Goal: Task Accomplishment & Management: Complete application form

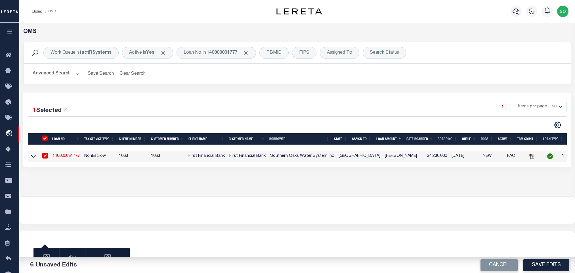
select select "200"
click at [140, 73] on button "Clear Search" at bounding box center [132, 73] width 31 height 11
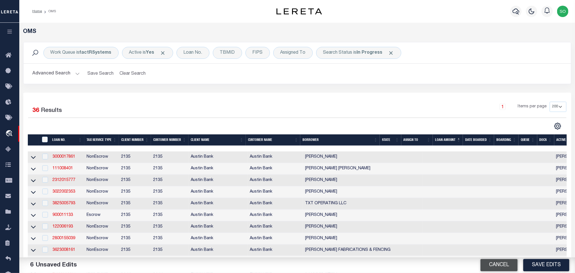
click at [504, 266] on button "Cancel" at bounding box center [498, 265] width 37 height 12
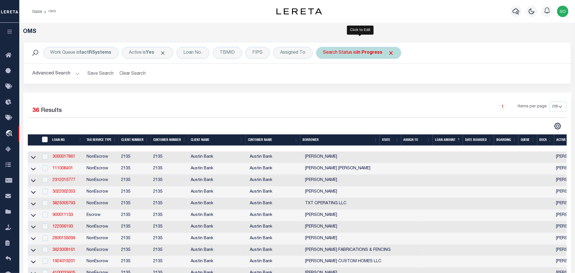
click at [379, 55] on b "In Progress" at bounding box center [370, 53] width 26 height 5
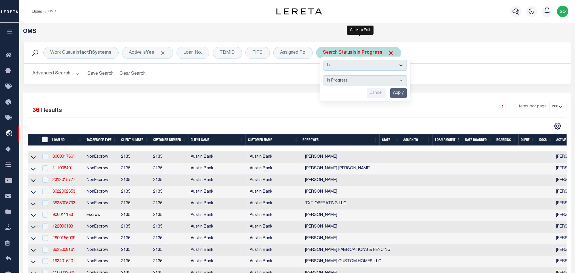
select select "RD"
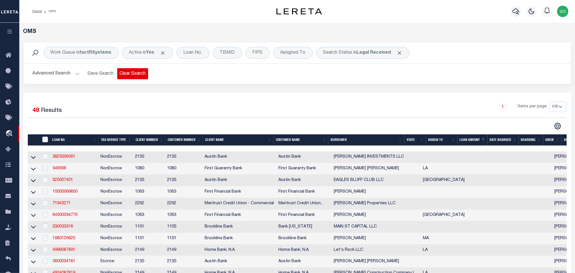
click at [125, 74] on button "Clear Search" at bounding box center [132, 73] width 31 height 11
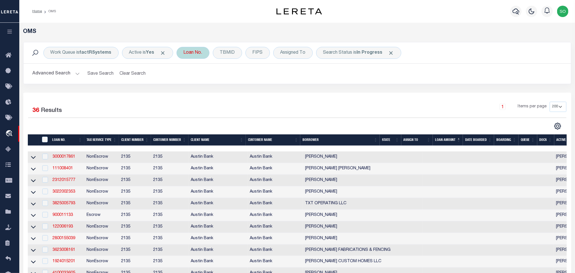
click at [198, 54] on div "Loan No." at bounding box center [193, 53] width 33 height 12
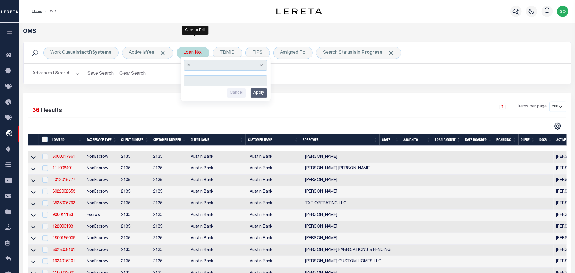
click at [218, 88] on div "Is Contains Cancel Apply" at bounding box center [226, 78] width 90 height 45
drag, startPoint x: 218, startPoint y: 80, endPoint x: 224, endPoint y: 83, distance: 6.4
click at [218, 80] on input "text" at bounding box center [225, 80] width 83 height 11
paste input "3604250019361"
type input "3604250019361"
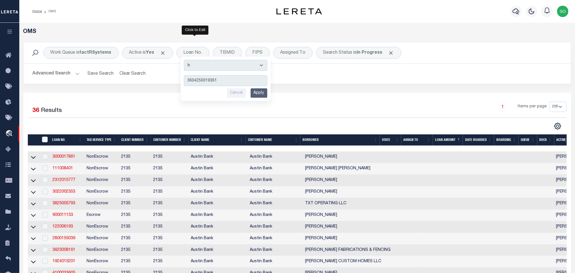
click at [263, 95] on input "Apply" at bounding box center [259, 92] width 17 height 9
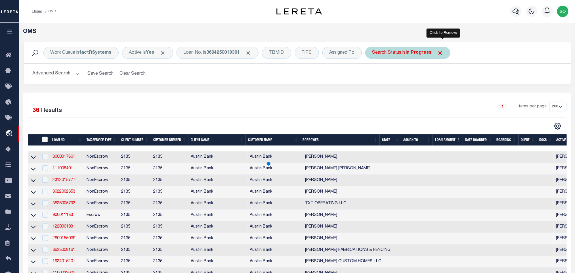
click at [441, 52] on span "Click to Remove" at bounding box center [440, 53] width 6 height 6
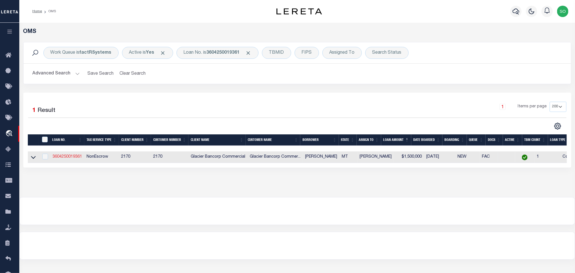
click at [68, 159] on link "3604250019361" at bounding box center [68, 157] width 30 height 4
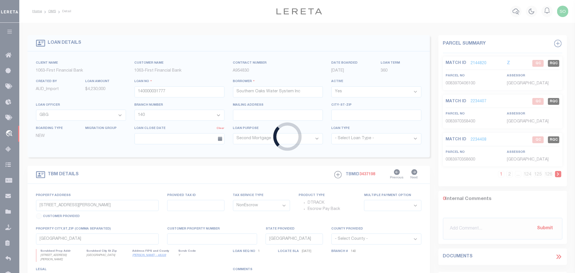
type input "3604250019361"
type input "[PERSON_NAME]"
select select
type input "[STREET_ADDRESS]"
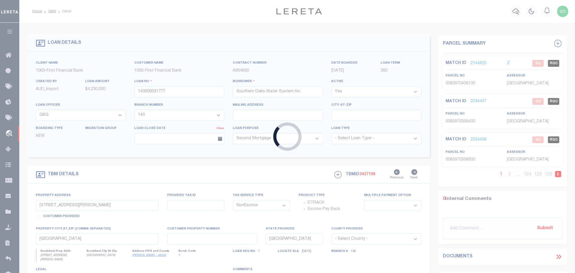
type input "[GEOGRAPHIC_DATA]"
type input "[DATE]"
select select
select select "20"
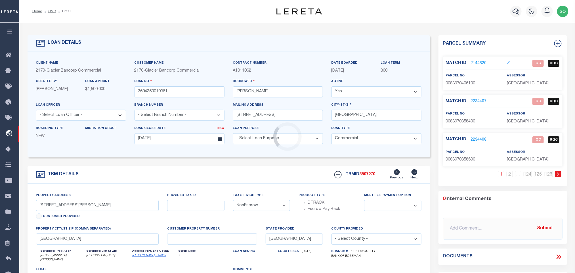
select select "4574"
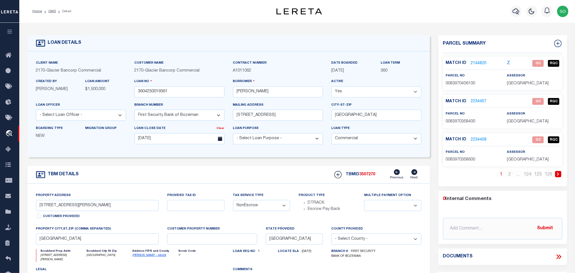
type input "[STREET_ADDRESS]"
type input "00RRG16610"
select select
type input "[GEOGRAPHIC_DATA]"
type input "MT"
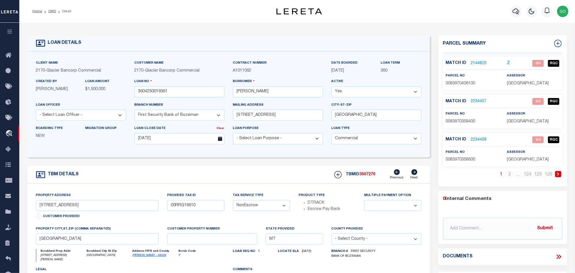
select select
type textarea "Lot 8 in Block 16 of the Townsite of [GEOGRAPHIC_DATA], [GEOGRAPHIC_DATA], [US_…"
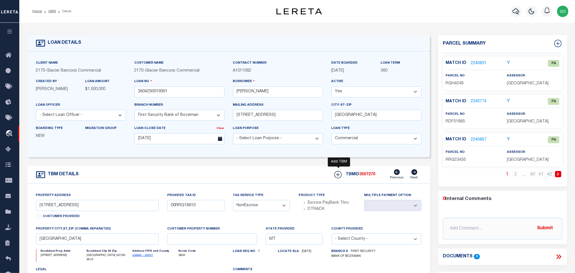
click at [280, 172] on div "TBM DETAILS TBMID 3507270 Previous Next" at bounding box center [229, 175] width 402 height 18
click at [175, 91] on input "3604250019361" at bounding box center [180, 91] width 90 height 11
click at [479, 63] on link "2240831" at bounding box center [479, 63] width 16 height 6
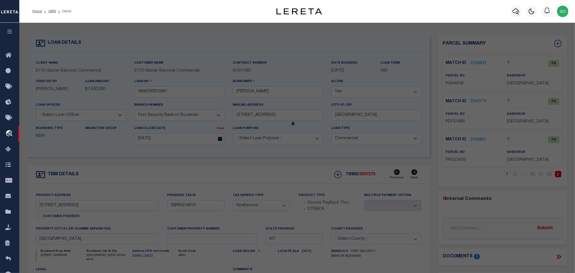
scroll to position [106, 0]
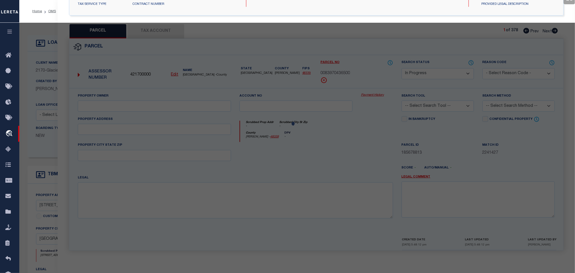
select select "AS"
checkbox input "false"
select select "PA"
type input "[PERSON_NAME] D & [PERSON_NAME]"
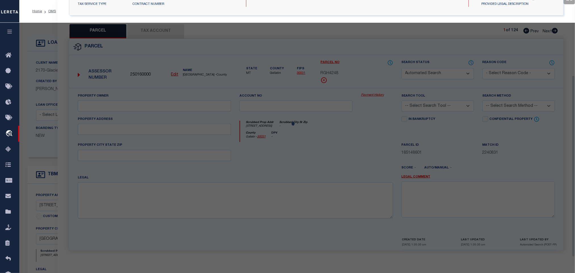
type input "06-0799-19-2-29-01-0000"
select select "PRO"
select select "ADD"
type input "[STREET_ADDRESS]"
checkbox input "false"
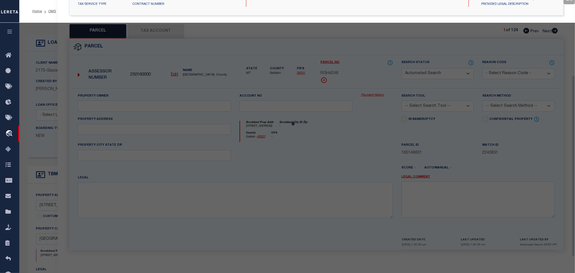
type input "BOZEMAN MT 59715"
type textarea "WESTRIDGE SUB, S19, T02 S, R06 E, BLOCK 5, Lot 21"
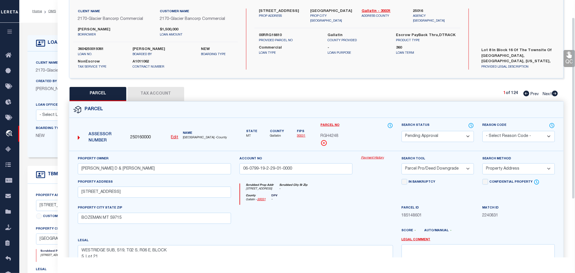
scroll to position [0, 0]
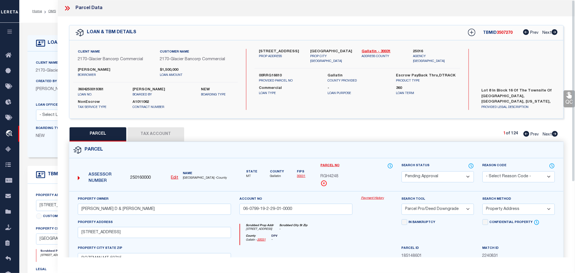
click at [68, 9] on icon at bounding box center [68, 8] width 3 height 5
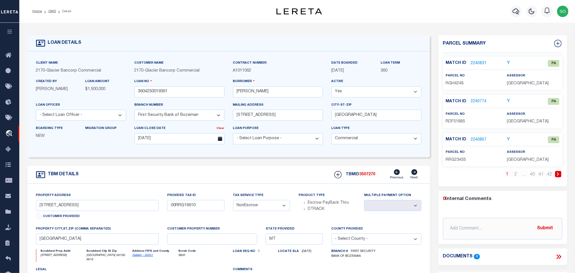
click at [51, 11] on link "OMS" at bounding box center [52, 11] width 8 height 3
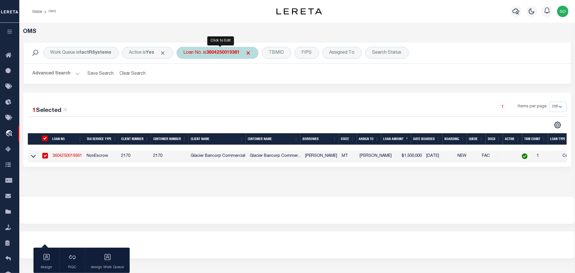
click at [217, 53] on b "3604250019361" at bounding box center [223, 53] width 33 height 5
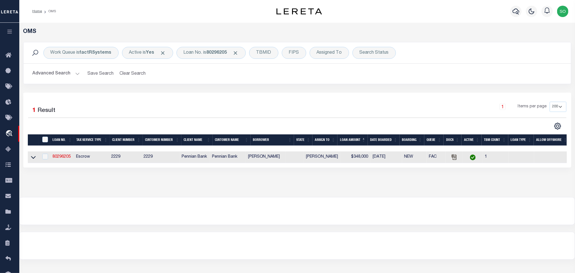
click at [66, 156] on link "80296205" at bounding box center [62, 157] width 18 height 4
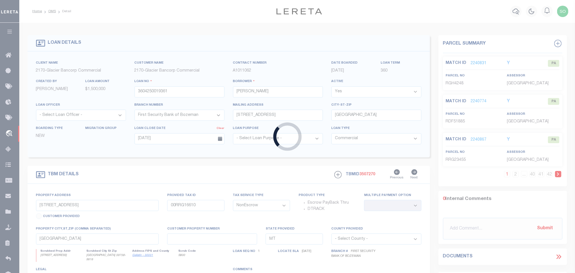
type input "80296205"
type input "[PERSON_NAME]"
select select
select select "100"
select select
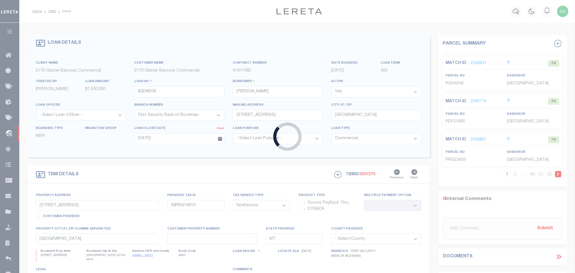
select select "Escrow"
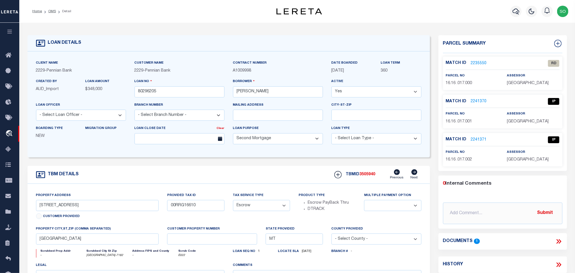
type input "Rt 850"
type input "16.16 .017.000 16.16 .017.001 16.16 .017.002"
select select
type input "[GEOGRAPHIC_DATA]-7182"
click at [476, 62] on link "2235550" at bounding box center [479, 63] width 16 height 6
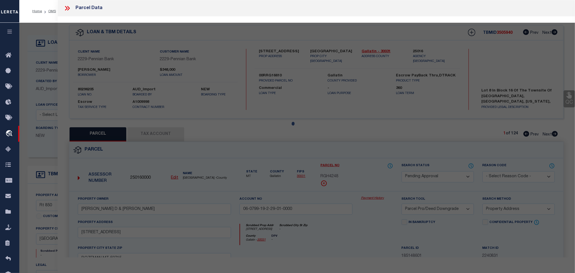
select select "AS"
select select
checkbox input "false"
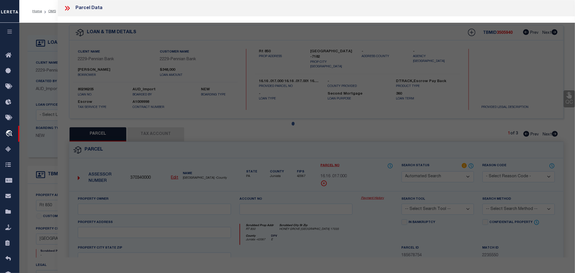
select select "RD"
type input "[PERSON_NAME]"
select select "AGW"
select select "LEG"
type input "RT 850"
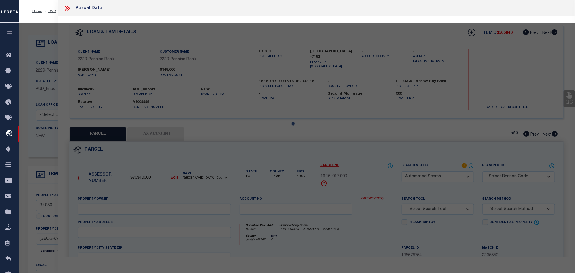
type input "[GEOGRAPHIC_DATA]"
type textarea "Acreage: 16.93"
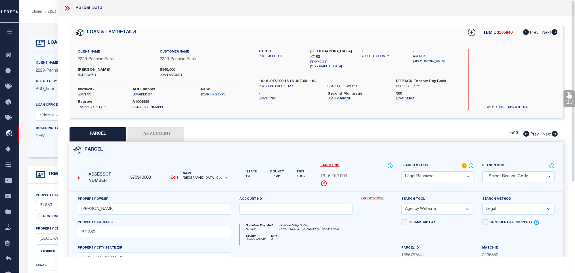
click at [423, 176] on select "Automated Search Bad Parcel Complete Duplicate Parcel High Dollar Reporting In …" at bounding box center [438, 176] width 72 height 11
select select "JR"
click at [402, 172] on select "Automated Search Bad Parcel Complete Duplicate Parcel High Dollar Reporting In …" at bounding box center [438, 176] width 72 height 11
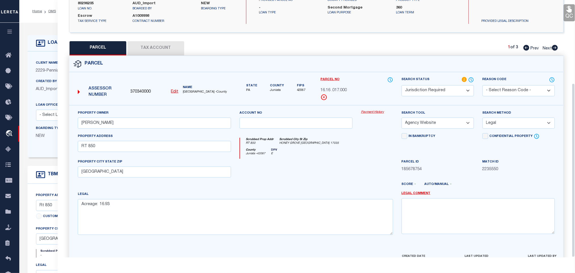
scroll to position [123, 0]
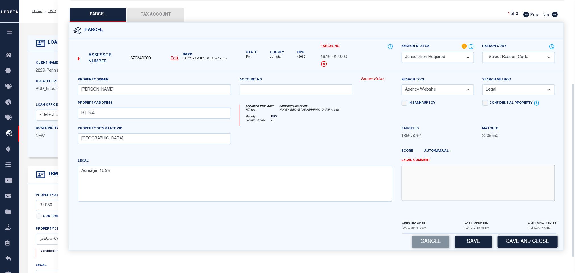
click at [436, 187] on textarea at bounding box center [478, 183] width 153 height 36
click at [429, 170] on textarea "Unable to add the tax id." at bounding box center [478, 183] width 153 height 36
type textarea "Unable to add the tax id."
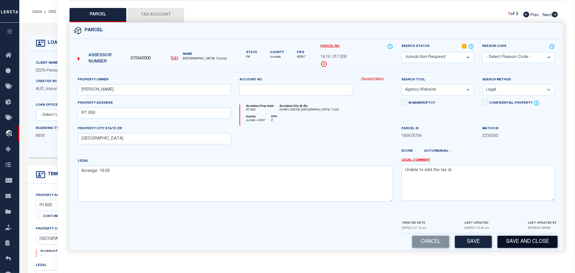
click at [526, 242] on button "Save and Close" at bounding box center [528, 242] width 60 height 12
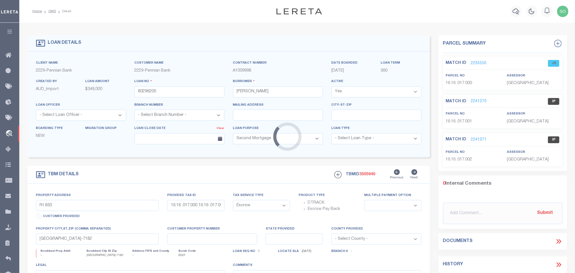
select select
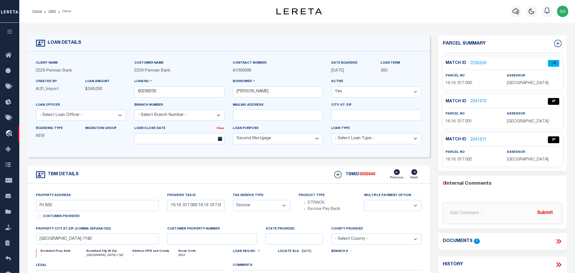
click at [476, 62] on link "2235550" at bounding box center [479, 63] width 16 height 6
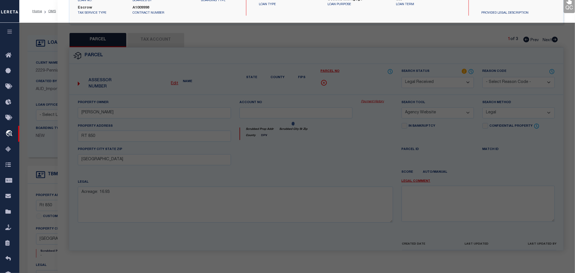
select select "AS"
select select
checkbox input "false"
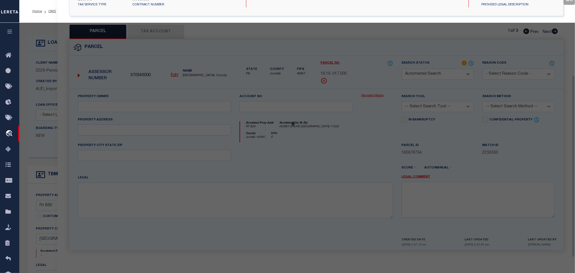
select select "JR"
type input "[PERSON_NAME]"
select select "AGW"
select select "LEG"
type input "RT 850"
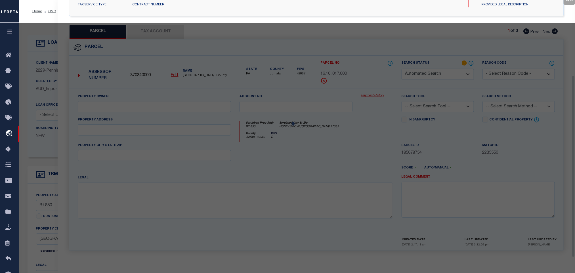
type input "[GEOGRAPHIC_DATA]"
type textarea "Acreage: 16.93"
type textarea "Unable to add the tax id."
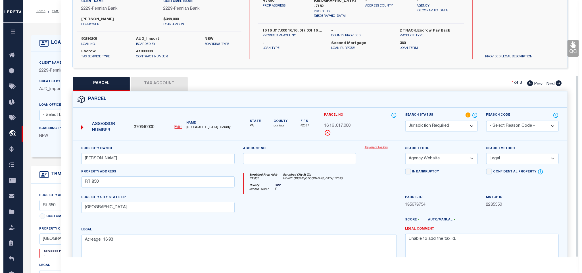
scroll to position [0, 0]
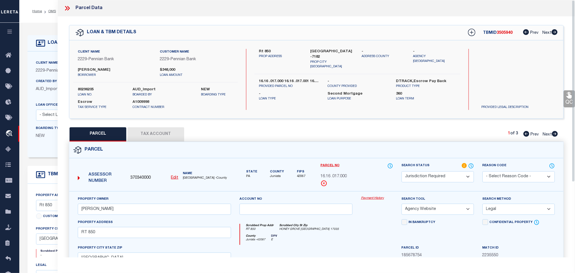
click at [161, 138] on button "Tax Account" at bounding box center [155, 134] width 57 height 14
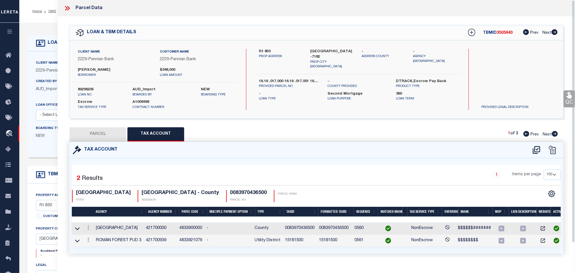
select select "100"
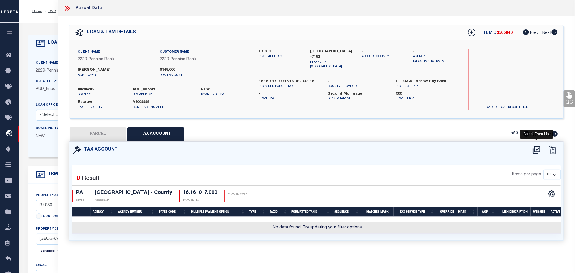
click at [536, 150] on icon at bounding box center [536, 150] width 7 height 8
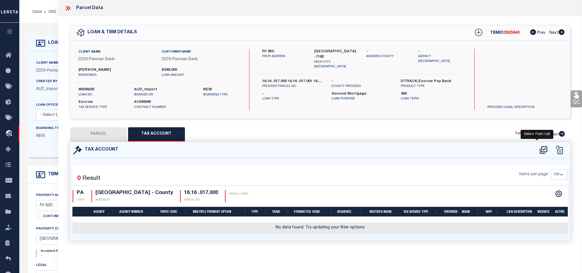
select select "100"
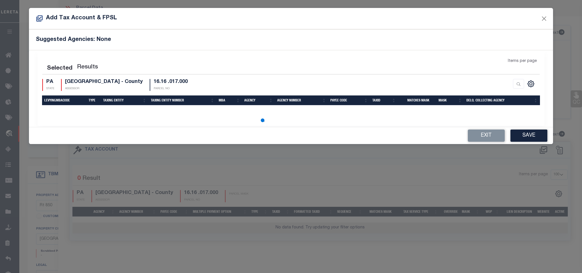
select select "100"
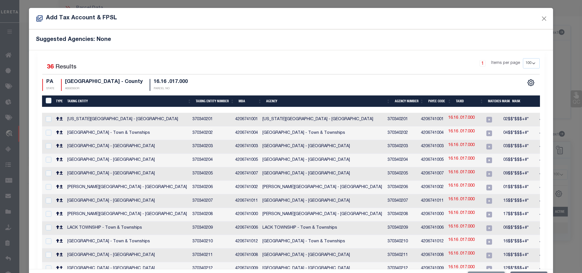
scroll to position [86, 0]
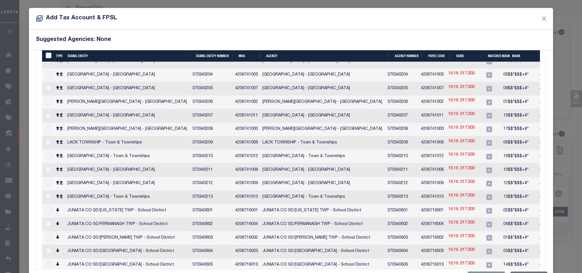
click at [87, 152] on td "[GEOGRAPHIC_DATA] - Town & Townships" at bounding box center [127, 157] width 125 height 14
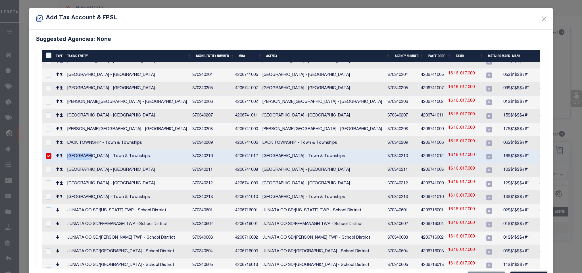
click at [87, 152] on td "[GEOGRAPHIC_DATA] - Town & Townships" at bounding box center [127, 157] width 125 height 14
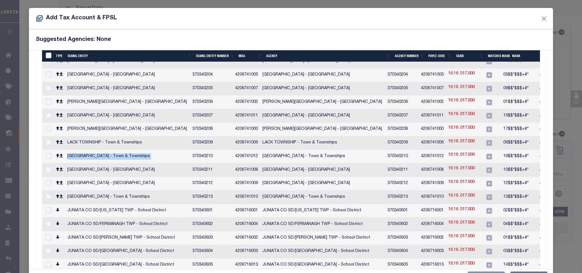
click at [87, 152] on td "[GEOGRAPHIC_DATA] - Town & Townships" at bounding box center [127, 157] width 125 height 14
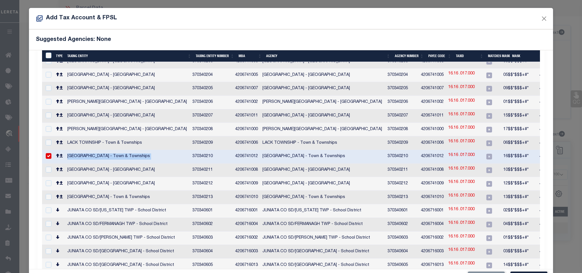
copy td "[GEOGRAPHIC_DATA] - Town & Townships"
click at [464, 152] on link "16.16 .017.000" at bounding box center [461, 155] width 26 height 6
checkbox input "false"
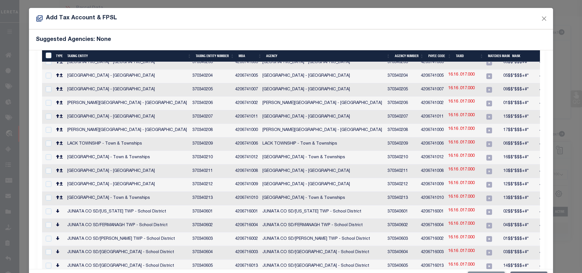
scroll to position [86, 0]
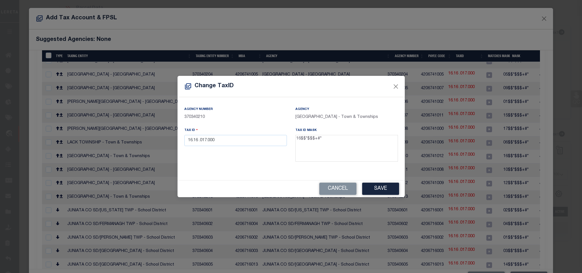
click at [300, 141] on textarea "16$$*$$$+#*" at bounding box center [346, 148] width 102 height 27
click at [340, 192] on button "Cancel" at bounding box center [337, 188] width 37 height 12
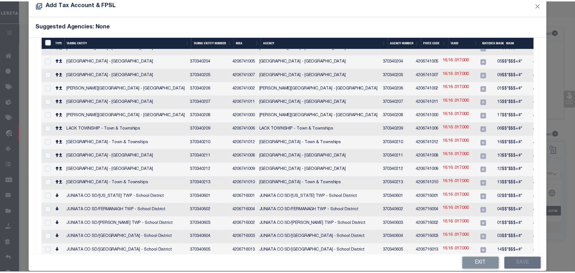
scroll to position [21, 0]
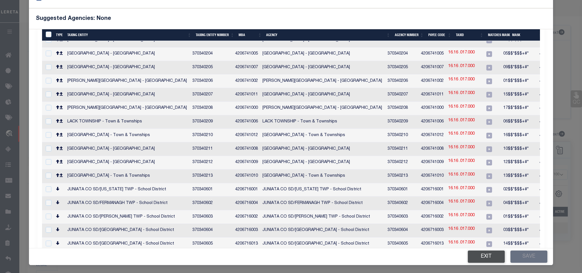
click at [483, 255] on button "Exit" at bounding box center [485, 256] width 37 height 12
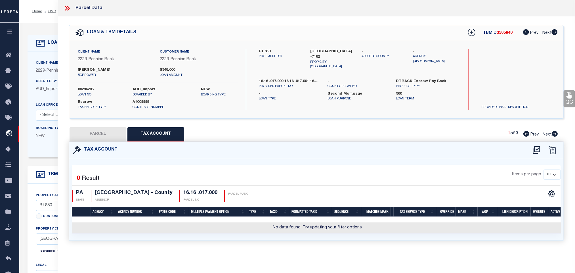
click at [105, 137] on button "PARCEL" at bounding box center [98, 134] width 57 height 14
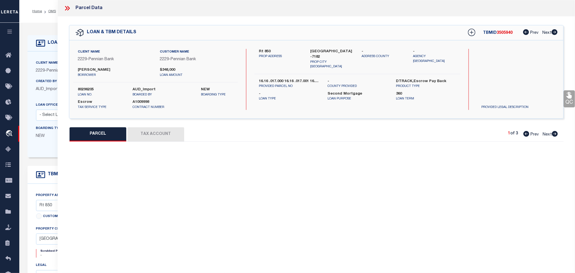
select select "AS"
select select
checkbox input "false"
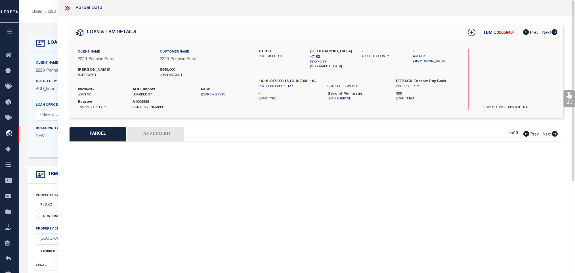
select select "JR"
type input "[PERSON_NAME]"
select select "AGW"
select select "LEG"
type input "RT 850"
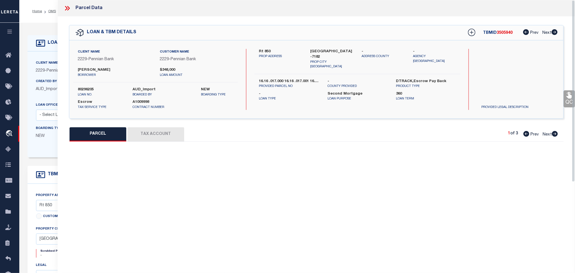
type input "[GEOGRAPHIC_DATA]"
type textarea "Acreage: 16.93"
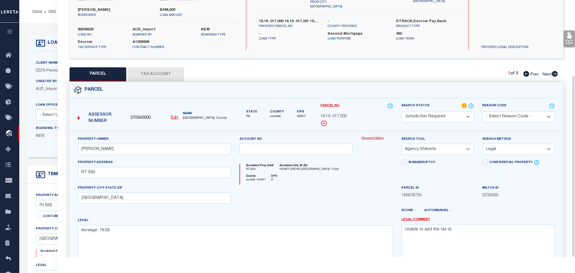
scroll to position [106, 0]
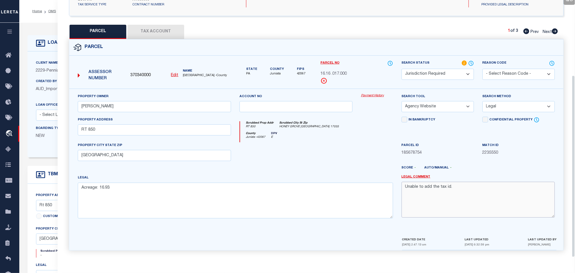
click at [405, 186] on textarea "Unable to add the tax id." at bounding box center [478, 200] width 153 height 36
paste textarea "16$$*$$$+#*"
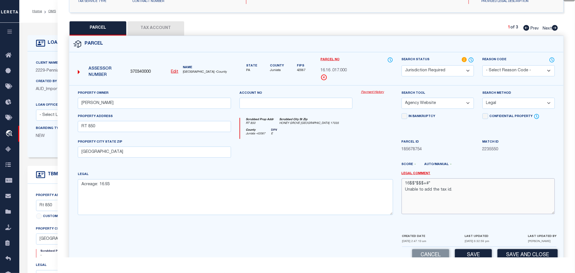
click at [404, 186] on textarea "16$$*$$$+#* Unable to add the tax id." at bounding box center [478, 196] width 153 height 36
click at [438, 186] on textarea "16$$*$$$+#* Unable to add the tax id." at bounding box center [478, 196] width 153 height 36
paste textarea "Tax id format- &&&&& XX&&&&& XX Tax id available on the website- 00430 00023"
click at [433, 185] on textarea "16$$*$$$+#* Tax id format- &&&&& XX&&&&& XX Tax id available on the website- 00…" at bounding box center [478, 196] width 153 height 36
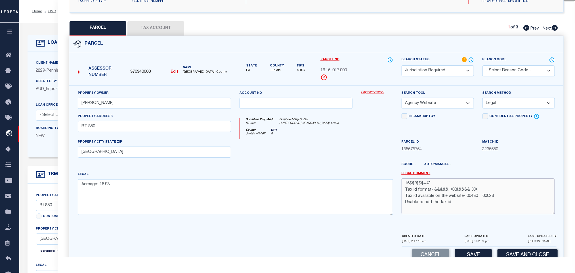
click at [433, 185] on textarea "16$$*$$$+#* Tax id format- &&&&& XX&&&&& XX Tax id available on the website- 00…" at bounding box center [478, 196] width 153 height 36
drag, startPoint x: 432, startPoint y: 186, endPoint x: 479, endPoint y: 185, distance: 46.8
click at [479, 185] on textarea "Tax id format- &&&&& XX&&&&& XX Tax id available on the website- 00430 00023 Un…" at bounding box center [478, 196] width 153 height 36
paste textarea "16$$*$$$+#*"
click at [337, 70] on span "16.16 .017.000" at bounding box center [333, 71] width 26 height 6
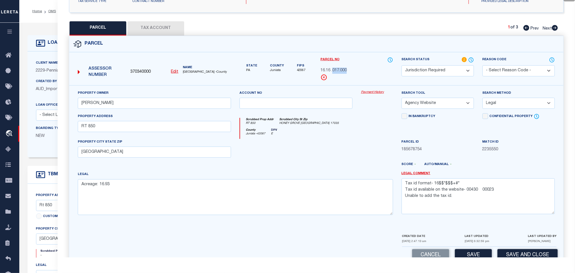
click at [337, 70] on span "16.16 .017.000" at bounding box center [333, 71] width 26 height 6
copy div "16.16 .017.000"
drag, startPoint x: 465, startPoint y: 192, endPoint x: 495, endPoint y: 193, distance: 29.6
click at [495, 193] on textarea "Tax id format- 16$$*$$$+#* Tax id available on the website- 00430 00023 Unable …" at bounding box center [478, 196] width 153 height 36
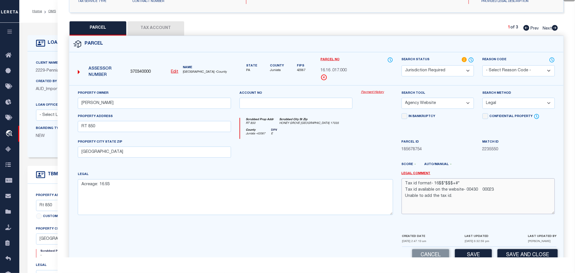
paste textarea "16.16 .017.000"
click at [404, 184] on textarea "Tax id format- 16$$*$$$+#* Tax id available on the website- 16.16 .017.000 Unab…" at bounding box center [478, 196] width 153 height 36
paste textarea "[GEOGRAPHIC_DATA]"
drag, startPoint x: 405, startPoint y: 185, endPoint x: 452, endPoint y: 209, distance: 52.8
click at [452, 209] on textarea "TUSCARORA TOWNSHIP Tax id format- 16$$*$$$+#* Tax id available on the website- …" at bounding box center [478, 196] width 153 height 36
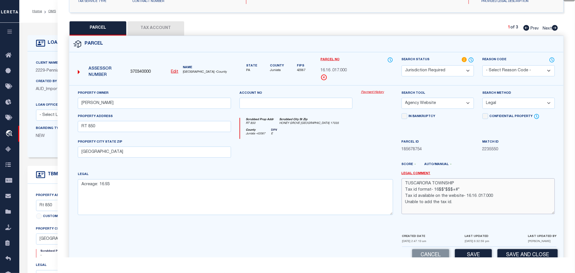
type textarea "TUSCARORA TOWNSHIP Tax id format- 16$$*$$$+#* Tax id available on the website- …"
click at [298, 176] on div "Legal Acreage: 16.93" at bounding box center [235, 193] width 315 height 44
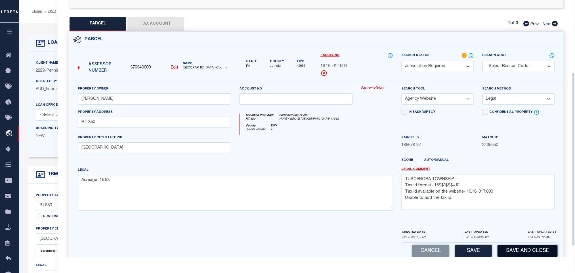
scroll to position [123, 0]
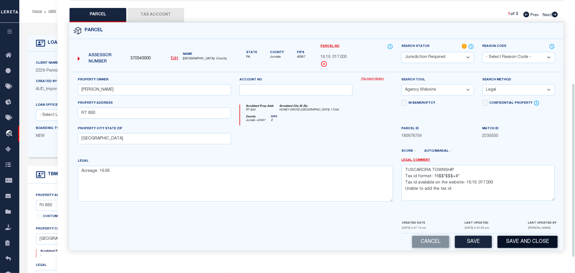
click at [515, 243] on button "Save and Close" at bounding box center [528, 242] width 60 height 12
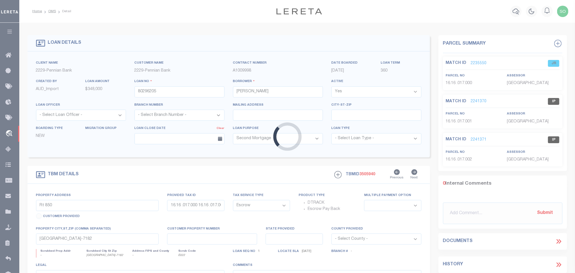
select select
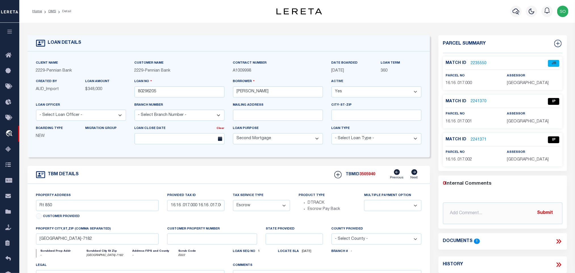
click at [475, 101] on link "2241370" at bounding box center [479, 101] width 16 height 6
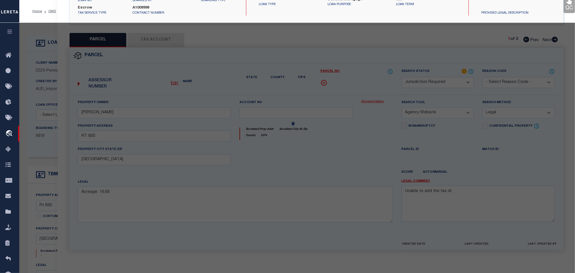
select select "AS"
select select
checkbox input "false"
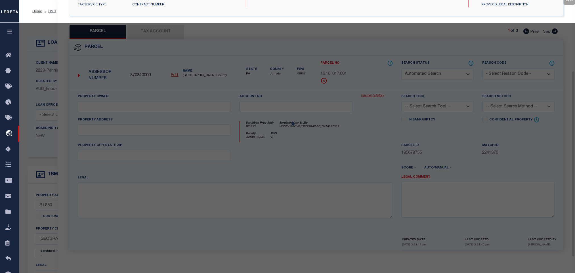
select select "IP"
type input "[PERSON_NAME]"
select select "AGW"
select select "LEG"
type input "RT 850"
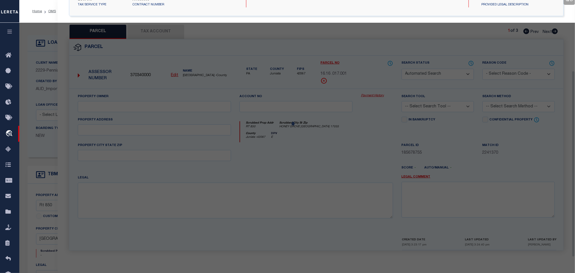
type input "[GEOGRAPHIC_DATA]"
type textarea "Acreage: 11.94"
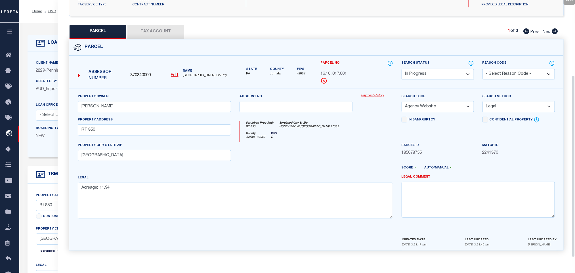
click at [423, 71] on select "Automated Search Bad Parcel Complete Duplicate Parcel High Dollar Reporting In …" at bounding box center [438, 74] width 72 height 11
select select "JR"
click at [402, 69] on select "Automated Search Bad Parcel Complete Duplicate Parcel High Dollar Reporting In …" at bounding box center [438, 74] width 72 height 11
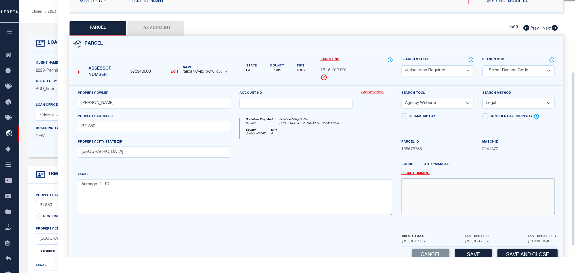
click at [425, 197] on textarea at bounding box center [478, 196] width 153 height 36
paste textarea "TUSCARORA TOWNSHIP Tax id format- 16$$*$$$+#* Tax id available on the website- …"
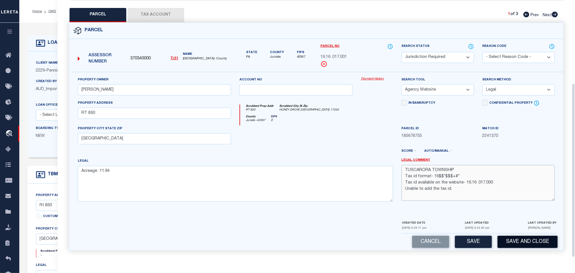
type textarea "TUSCARORA TOWNSHIP Tax id format- 16$$*$$$+#* Tax id available on the website- …"
click at [532, 238] on button "Save and Close" at bounding box center [528, 242] width 60 height 12
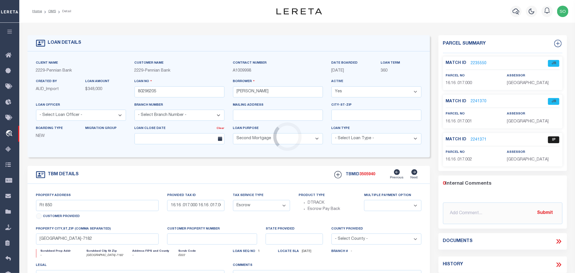
select select
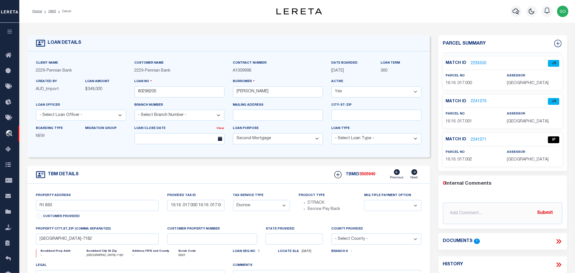
select select "IP"
click at [478, 139] on link "2241371" at bounding box center [479, 140] width 16 height 6
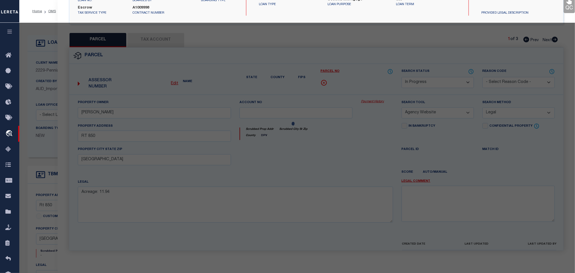
select select "AS"
select select
checkbox input "false"
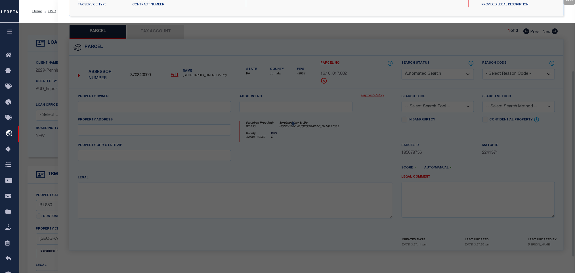
select select "IP"
type input "[PERSON_NAME]"
select select "AGW"
select select "LEG"
type input "RT 850"
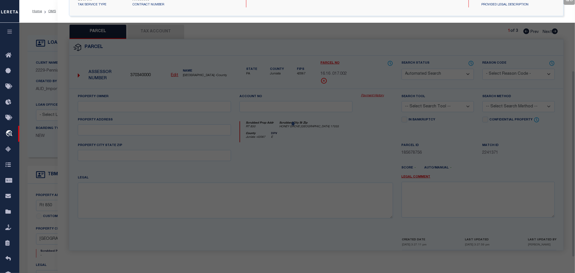
type input "[GEOGRAPHIC_DATA]"
type textarea "Acreage: 21.87"
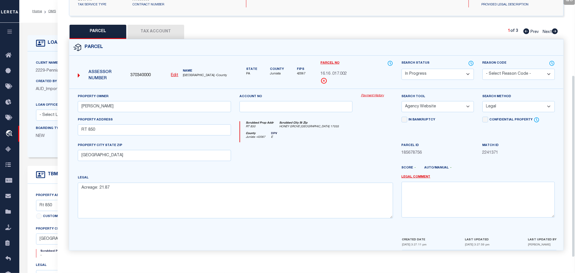
click at [427, 71] on select "Automated Search Bad Parcel Complete Duplicate Parcel High Dollar Reporting In …" at bounding box center [438, 74] width 72 height 11
select select "JR"
click at [402, 69] on select "Automated Search Bad Parcel Complete Duplicate Parcel High Dollar Reporting In …" at bounding box center [438, 74] width 72 height 11
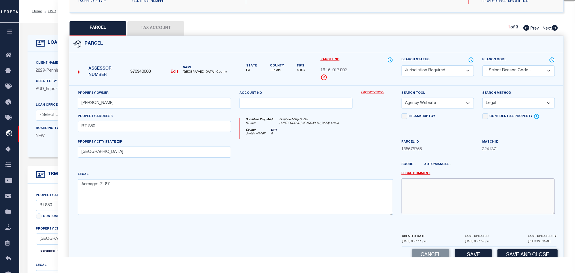
click at [461, 199] on textarea at bounding box center [478, 196] width 153 height 36
paste textarea "TUSCARORA TOWNSHIP Tax id format- 16$$*$$$+#* Tax id available on the website- …"
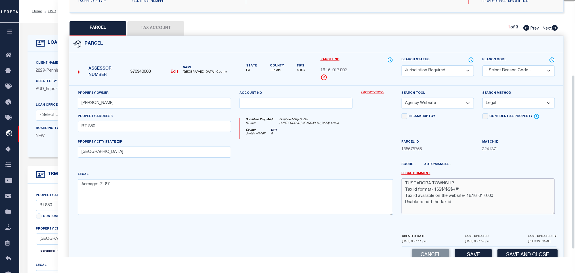
scroll to position [123, 0]
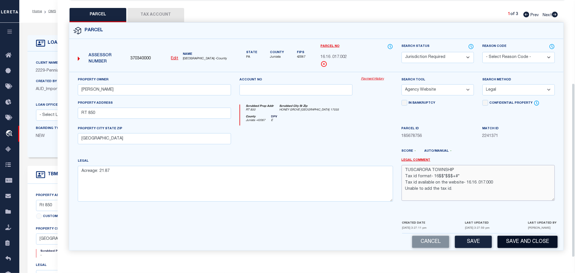
type textarea "TUSCARORA TOWNSHIP Tax id format- 16$$*$$$+#* Tax id available on the website- …"
click at [509, 240] on button "Save and Close" at bounding box center [528, 242] width 60 height 12
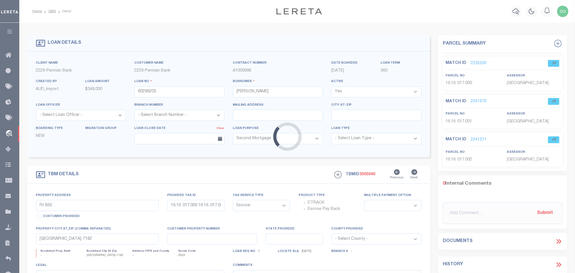
select select
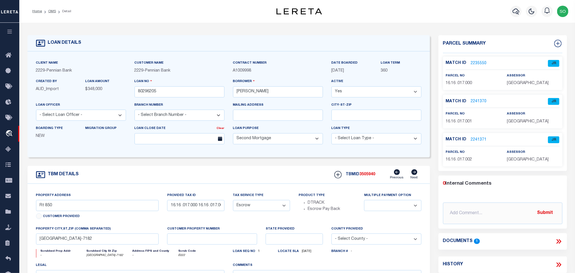
click at [457, 84] on span "16.16 .017.000" at bounding box center [459, 83] width 26 height 4
copy div "16.16 .017.000"
click at [524, 85] on span "[GEOGRAPHIC_DATA]" at bounding box center [528, 83] width 42 height 4
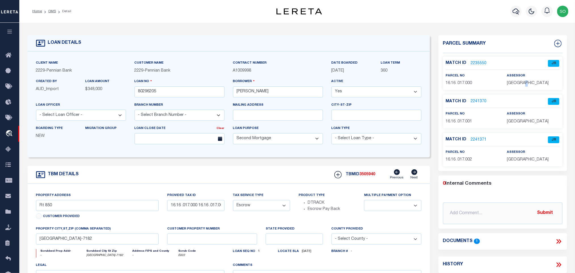
click at [524, 85] on span "[GEOGRAPHIC_DATA]" at bounding box center [528, 83] width 42 height 4
copy div "[GEOGRAPHIC_DATA]"
click at [375, 175] on span "3505940" at bounding box center [368, 174] width 16 height 4
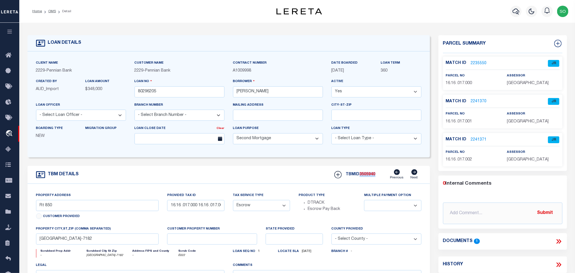
copy span "3505940"
click at [169, 89] on input "80296205" at bounding box center [180, 91] width 90 height 11
click at [453, 122] on span "16.16 .017.001" at bounding box center [459, 121] width 26 height 4
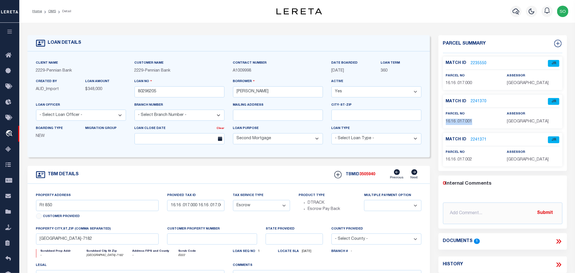
click at [453, 122] on span "16.16 .017.001" at bounding box center [459, 121] width 26 height 4
copy div "16.16 .017.001"
click at [523, 118] on div "assessor JUNIATA COUNTY" at bounding box center [533, 118] width 53 height 14
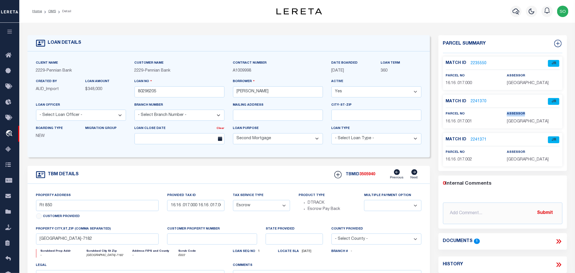
copy div "assessor"
click at [506, 119] on div "assessor JUNIATA COUNTY" at bounding box center [533, 118] width 61 height 14
click at [509, 122] on span "[GEOGRAPHIC_DATA]" at bounding box center [528, 121] width 42 height 4
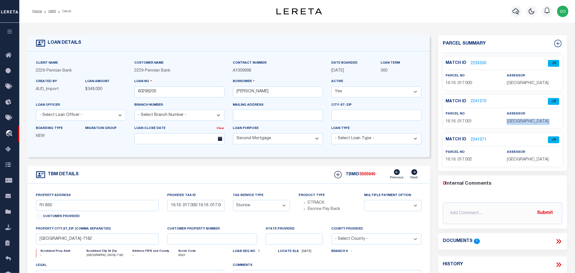
copy div "[GEOGRAPHIC_DATA]"
click at [366, 176] on span "3505940" at bounding box center [368, 174] width 16 height 4
copy span "3505940"
click at [148, 91] on input "80296205" at bounding box center [180, 91] width 90 height 11
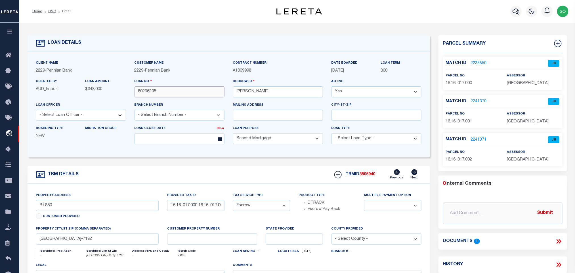
click at [148, 91] on input "80296205" at bounding box center [180, 91] width 90 height 11
click at [457, 161] on span "16.16 .017.002" at bounding box center [459, 160] width 26 height 4
copy div "16.16 .017.002"
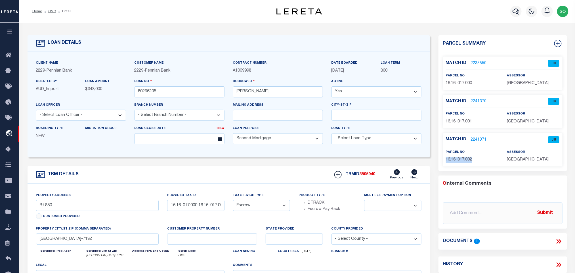
click at [513, 161] on span "[GEOGRAPHIC_DATA]" at bounding box center [528, 160] width 42 height 4
click at [371, 176] on span "3505940" at bounding box center [368, 174] width 16 height 4
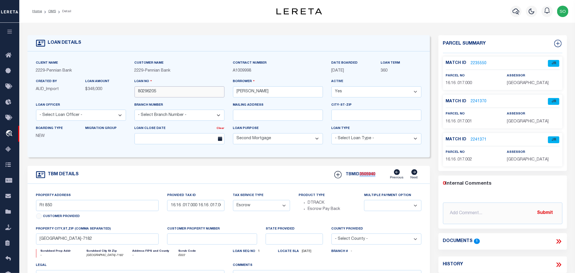
click at [141, 89] on input "80296205" at bounding box center [180, 91] width 90 height 11
click at [50, 11] on link "OMS" at bounding box center [52, 11] width 8 height 3
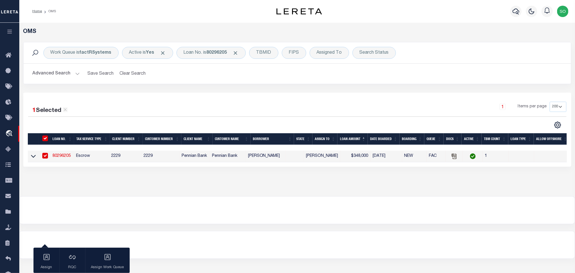
click at [128, 72] on button "Clear Search" at bounding box center [132, 73] width 31 height 11
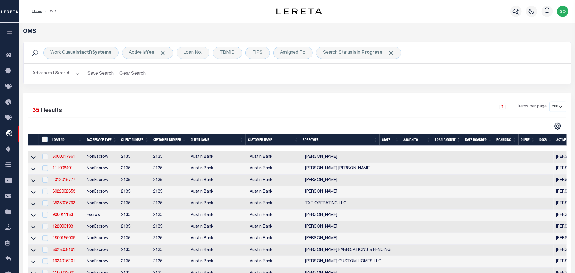
click at [565, 14] on img "button" at bounding box center [562, 11] width 11 height 11
click at [537, 39] on span "Sign out" at bounding box center [540, 40] width 16 height 4
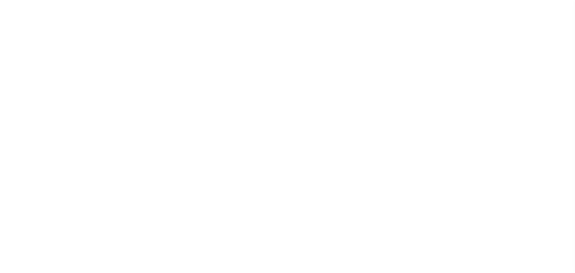
select select "100"
select select "Escrow"
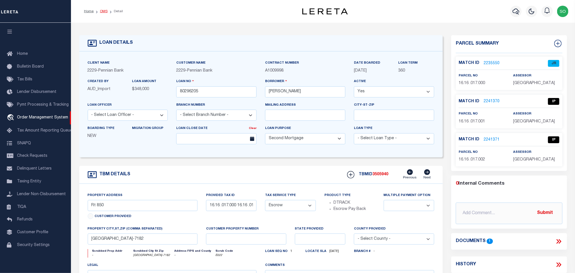
click at [102, 11] on link "OMS" at bounding box center [104, 11] width 8 height 3
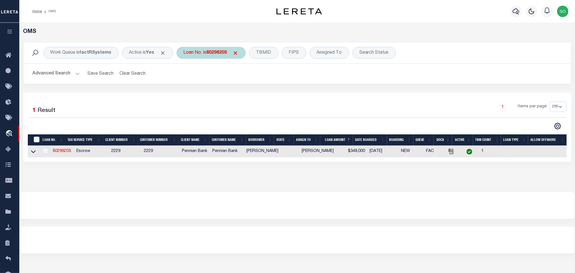
click at [221, 56] on div "Loan No. is 80296205" at bounding box center [211, 53] width 69 height 12
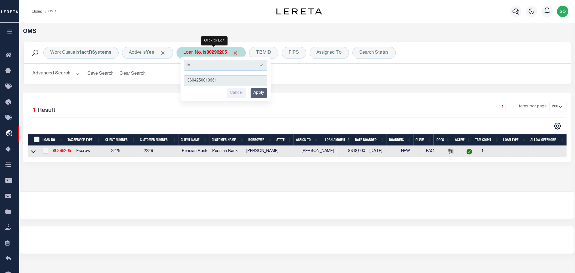
type input "3604250019361"
click at [255, 94] on input "Apply" at bounding box center [259, 92] width 17 height 9
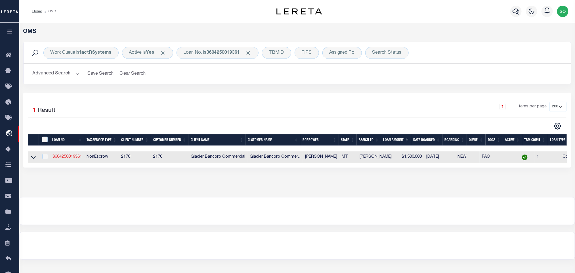
click at [64, 155] on link "3604250019361" at bounding box center [68, 157] width 30 height 4
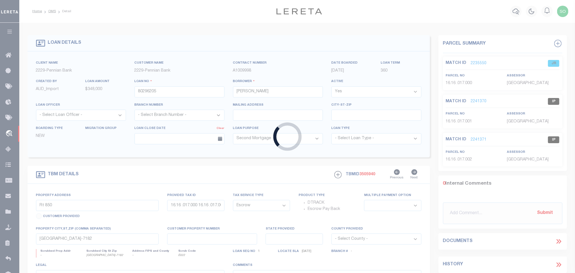
type input "3604250019361"
type input "[PERSON_NAME]"
select select
type input "[STREET_ADDRESS]"
type input "[GEOGRAPHIC_DATA]"
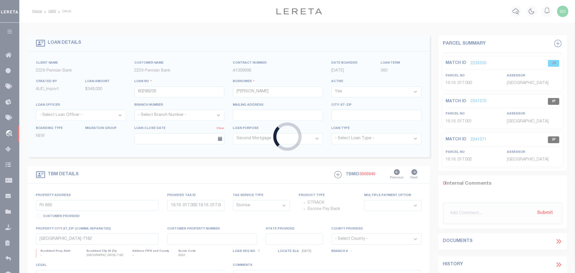
type input "[DATE]"
select select
select select "20"
select select "NonEscrow"
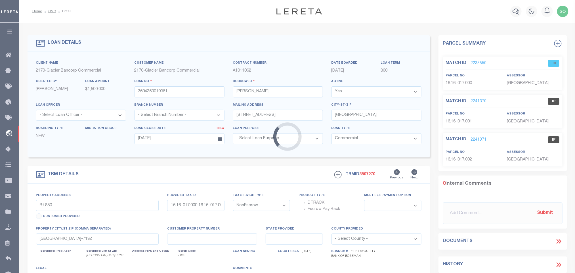
type input "[STREET_ADDRESS]"
type input "00RRG16610"
select select
type input "[GEOGRAPHIC_DATA]"
type input "MT"
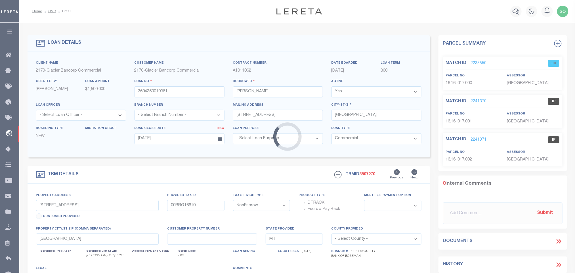
select select
type textarea "Lot 8 in Block 16 of the Townsite of [GEOGRAPHIC_DATA], [GEOGRAPHIC_DATA], [US_…"
select select "4574"
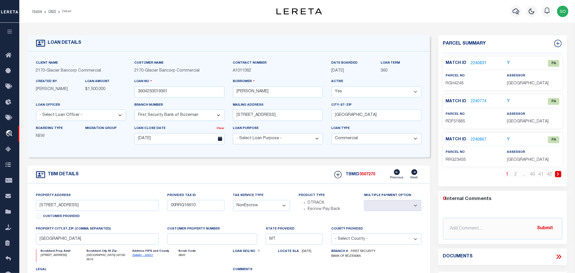
click at [365, 174] on div "TBMID 3507270 Previous Next" at bounding box center [375, 174] width 91 height 11
copy span "3507270"
click at [283, 170] on div "TBM DETAILS TBMID 3507270 Previous Next" at bounding box center [229, 175] width 402 height 18
